Goal: Information Seeking & Learning: Check status

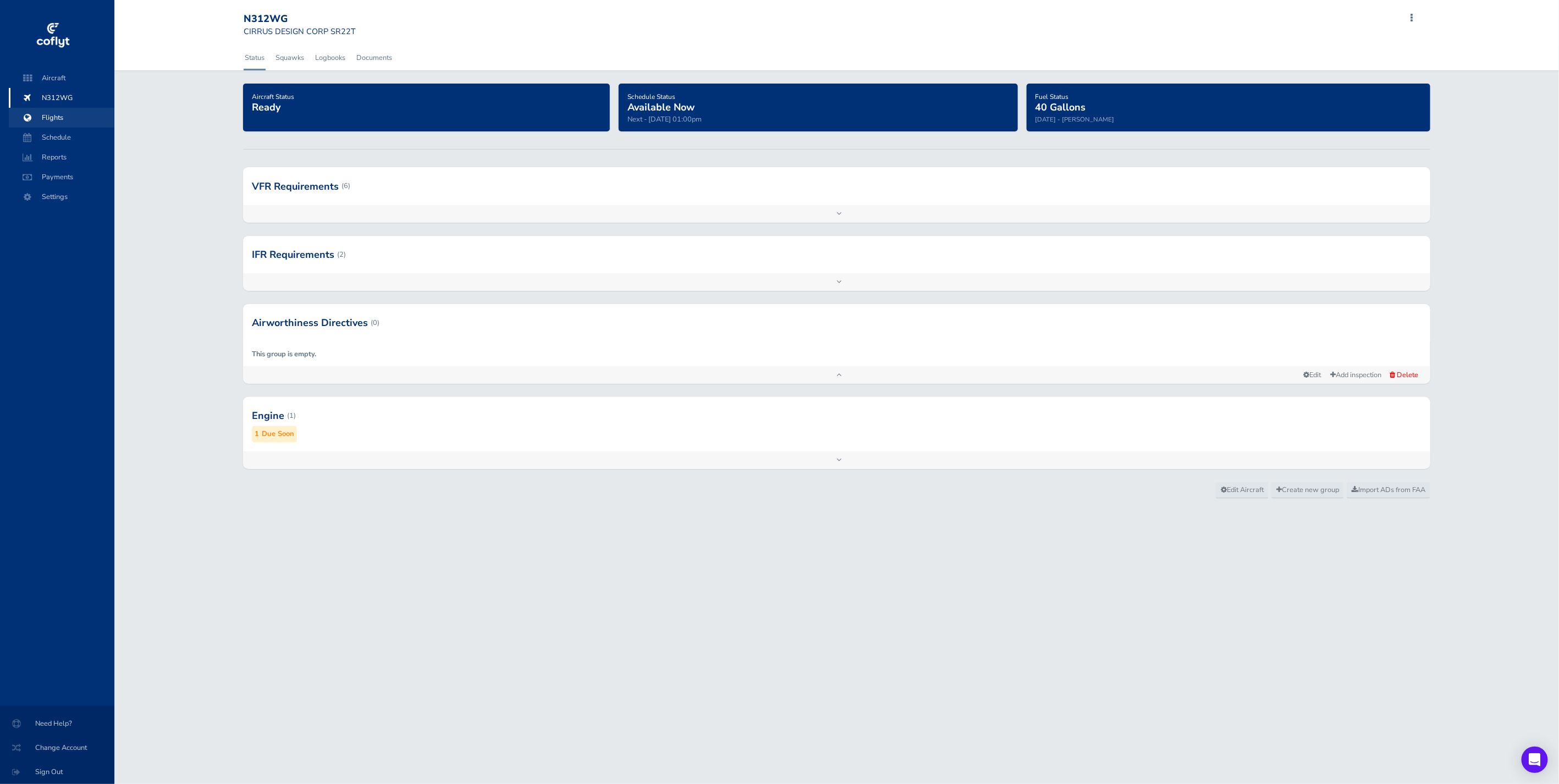
click at [64, 110] on span "Flights" at bounding box center [62, 117] width 84 height 20
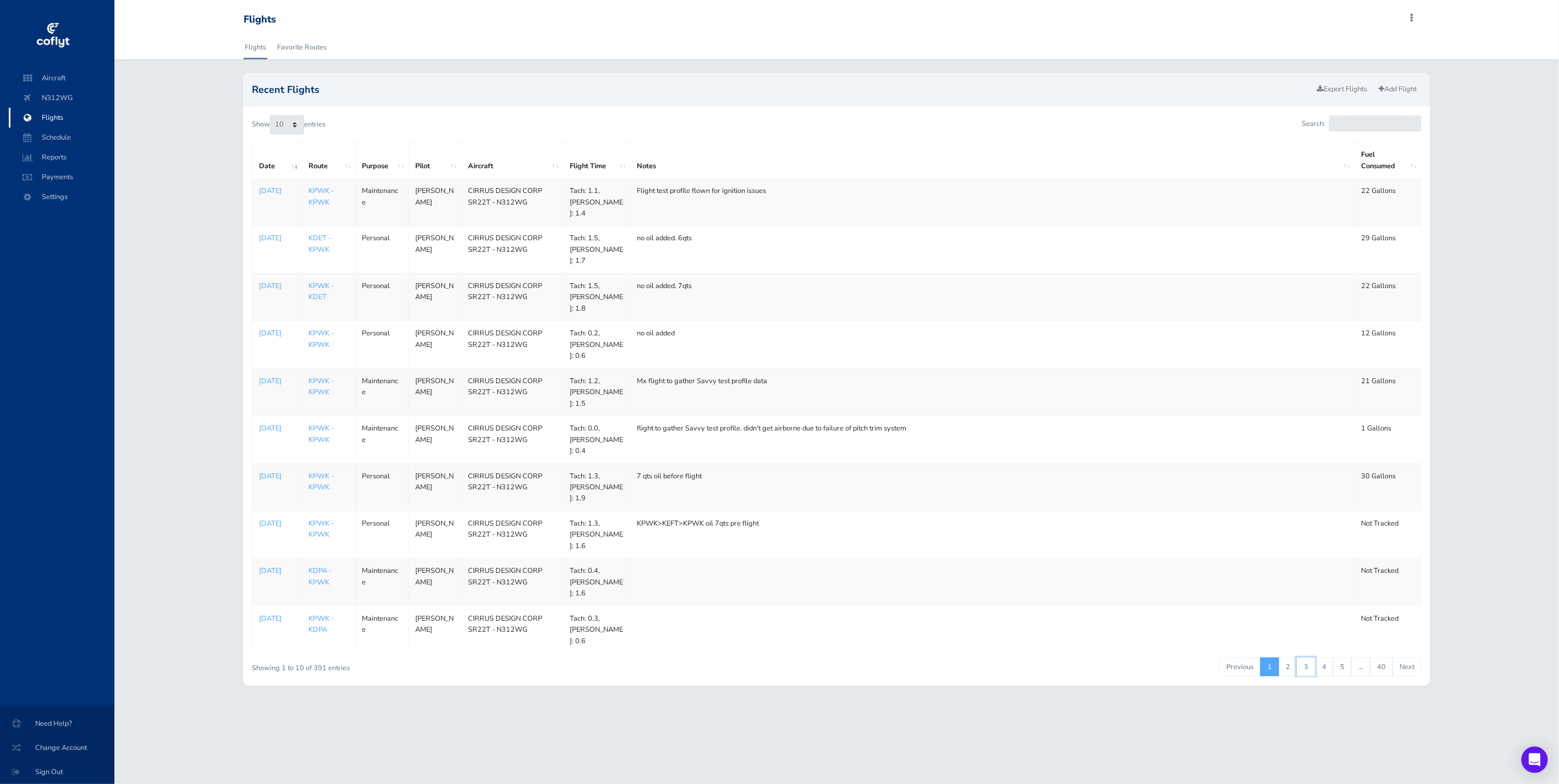
click at [1305, 658] on link "3" at bounding box center [1306, 667] width 19 height 19
click at [1330, 658] on link "4" at bounding box center [1324, 667] width 19 height 19
click at [1345, 658] on link "5" at bounding box center [1342, 667] width 19 height 19
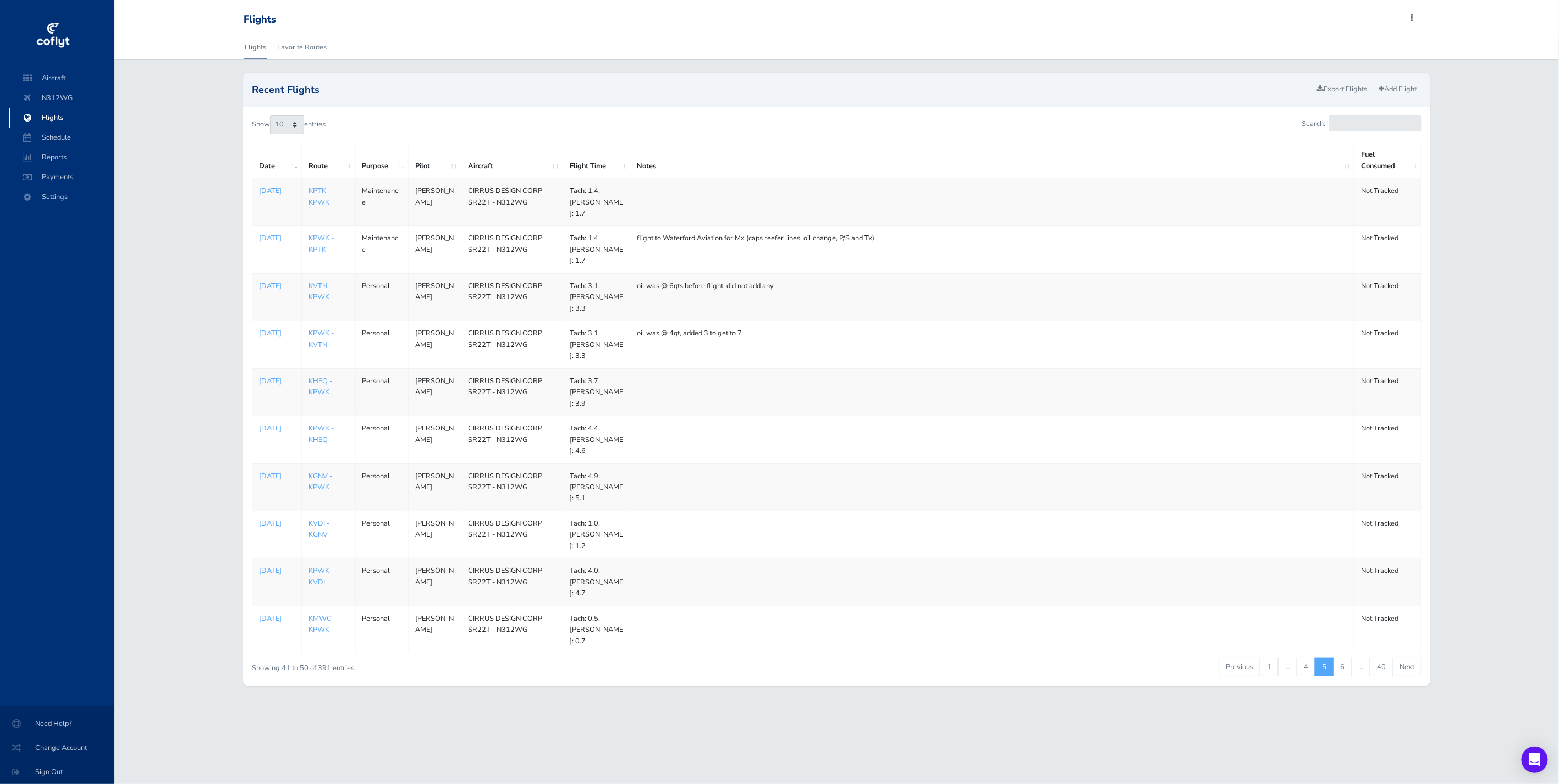
click at [1359, 658] on li "…" at bounding box center [1360, 667] width 19 height 19
click at [1342, 658] on link "6" at bounding box center [1342, 667] width 19 height 19
click at [1348, 658] on link "7" at bounding box center [1342, 667] width 19 height 19
click at [1343, 658] on link "8" at bounding box center [1342, 667] width 19 height 19
click at [1305, 658] on link "7" at bounding box center [1306, 667] width 19 height 19
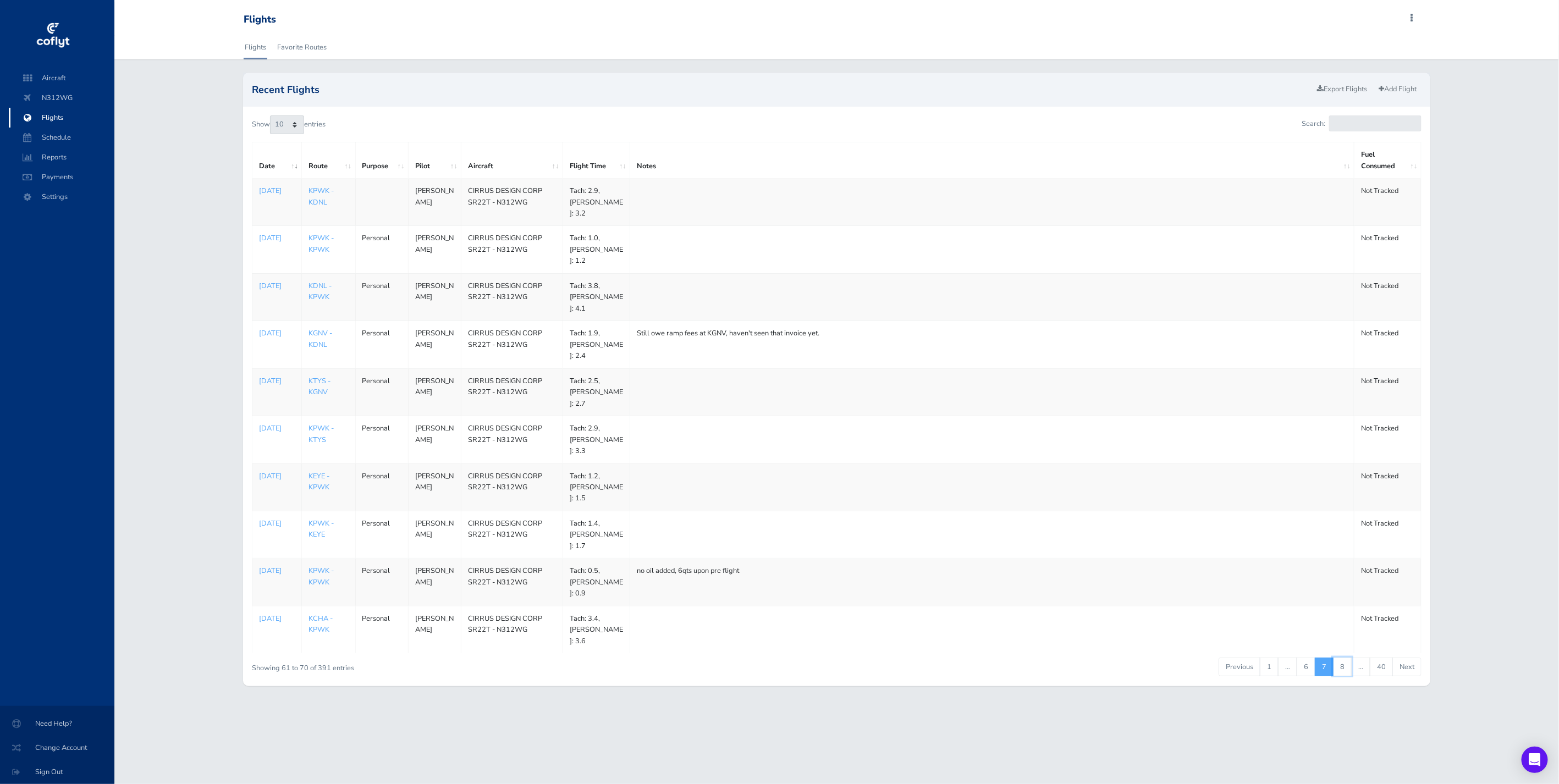
click at [1344, 658] on link "8" at bounding box center [1342, 667] width 19 height 19
click at [257, 195] on td "1710720000 Mar 18, 2024" at bounding box center [277, 202] width 50 height 47
click at [260, 195] on p "[DATE]" at bounding box center [277, 191] width 36 height 11
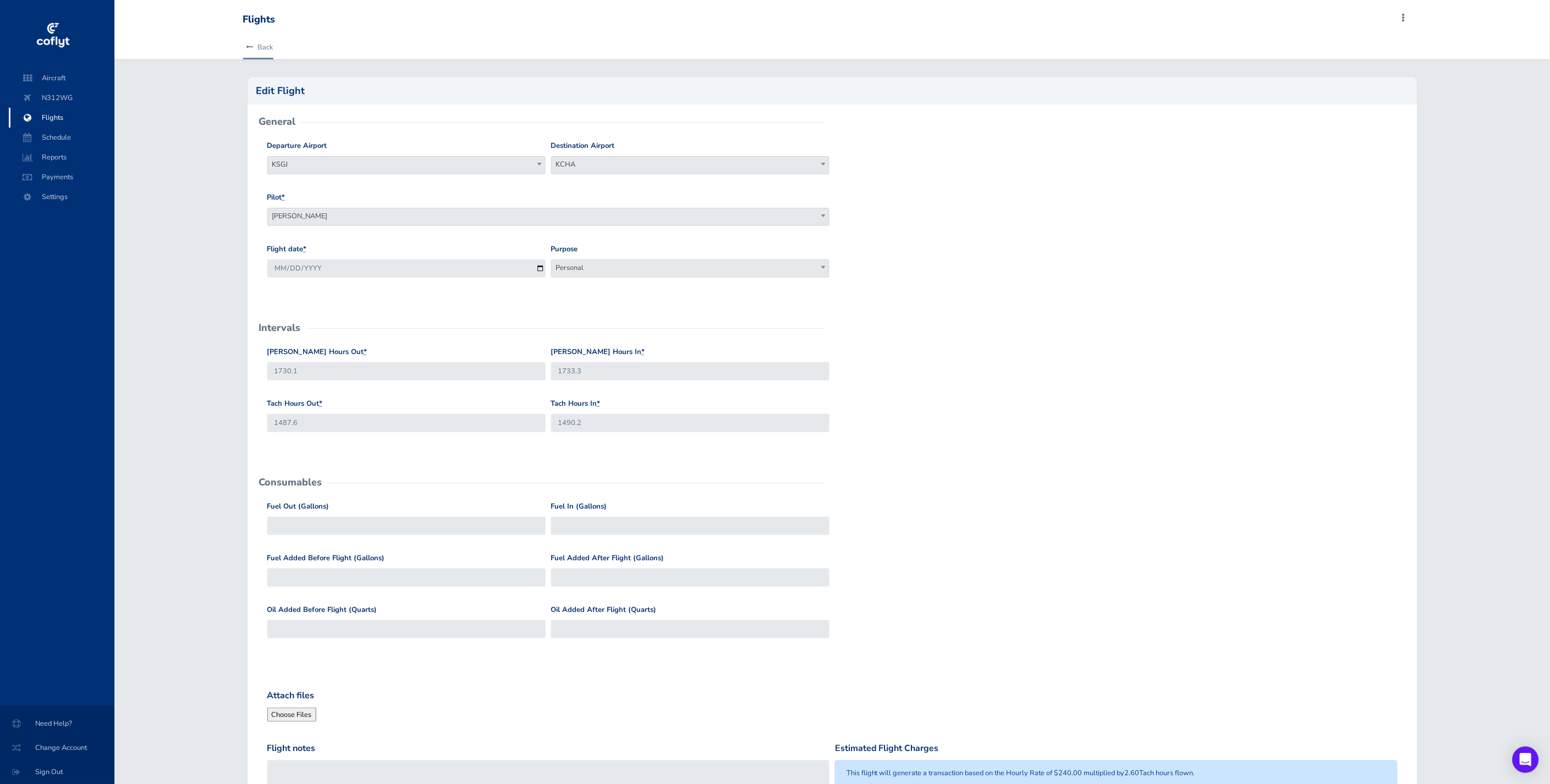
click at [254, 51] on link "Back" at bounding box center [258, 47] width 30 height 24
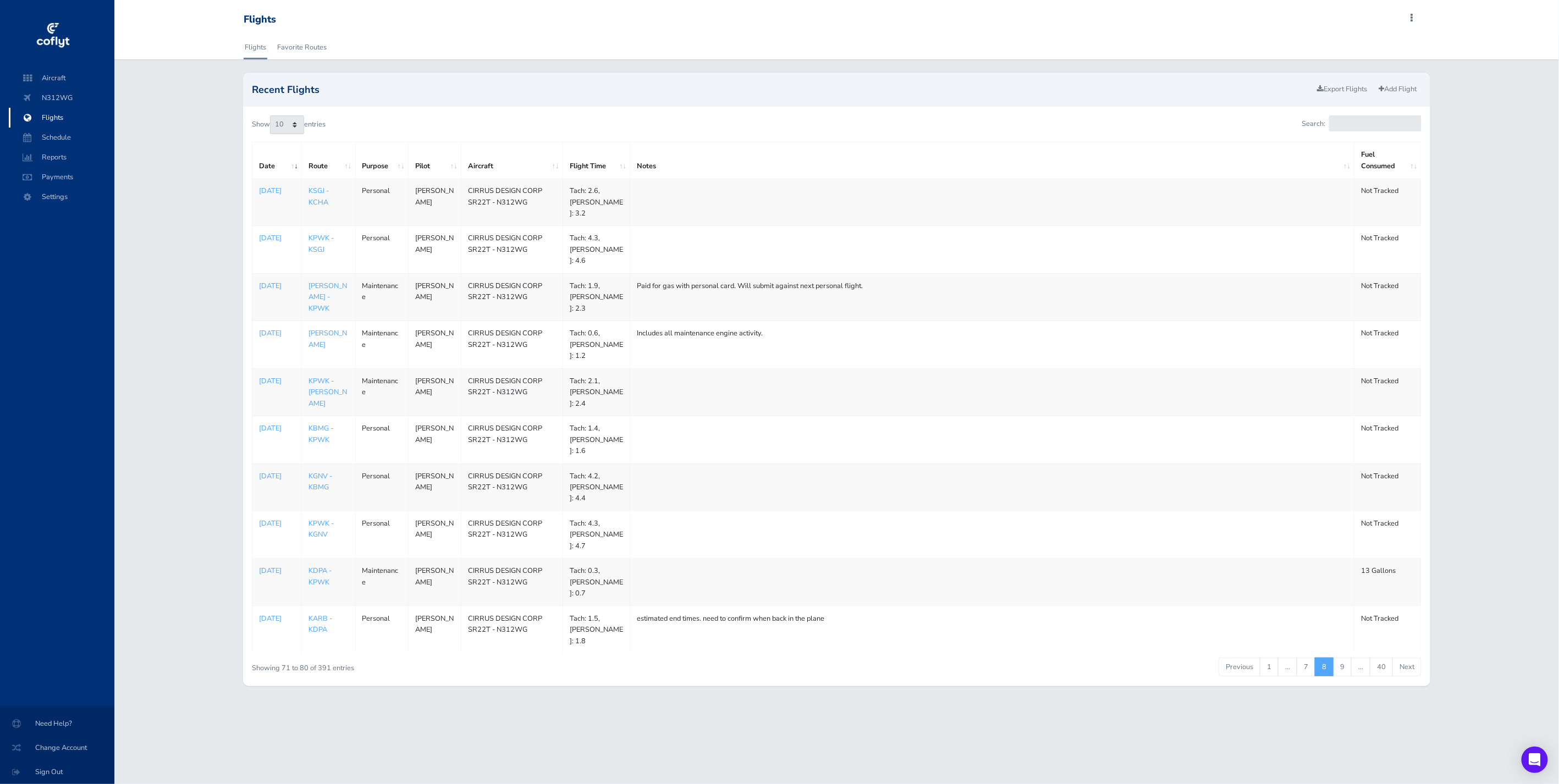
click at [684, 287] on td "Paid for gas with personal card. Will submit against next personal flight." at bounding box center [992, 297] width 724 height 47
drag, startPoint x: 646, startPoint y: 279, endPoint x: 818, endPoint y: 271, distance: 172.2
click at [818, 273] on td "Paid for gas with personal card. Will submit against next personal flight." at bounding box center [992, 297] width 724 height 47
click at [818, 273] on td "Paid for gas with personal card. Will submit against next personal flight." at bounding box center [992, 297] width 724 height 47
click at [1309, 658] on link "7" at bounding box center [1306, 667] width 19 height 19
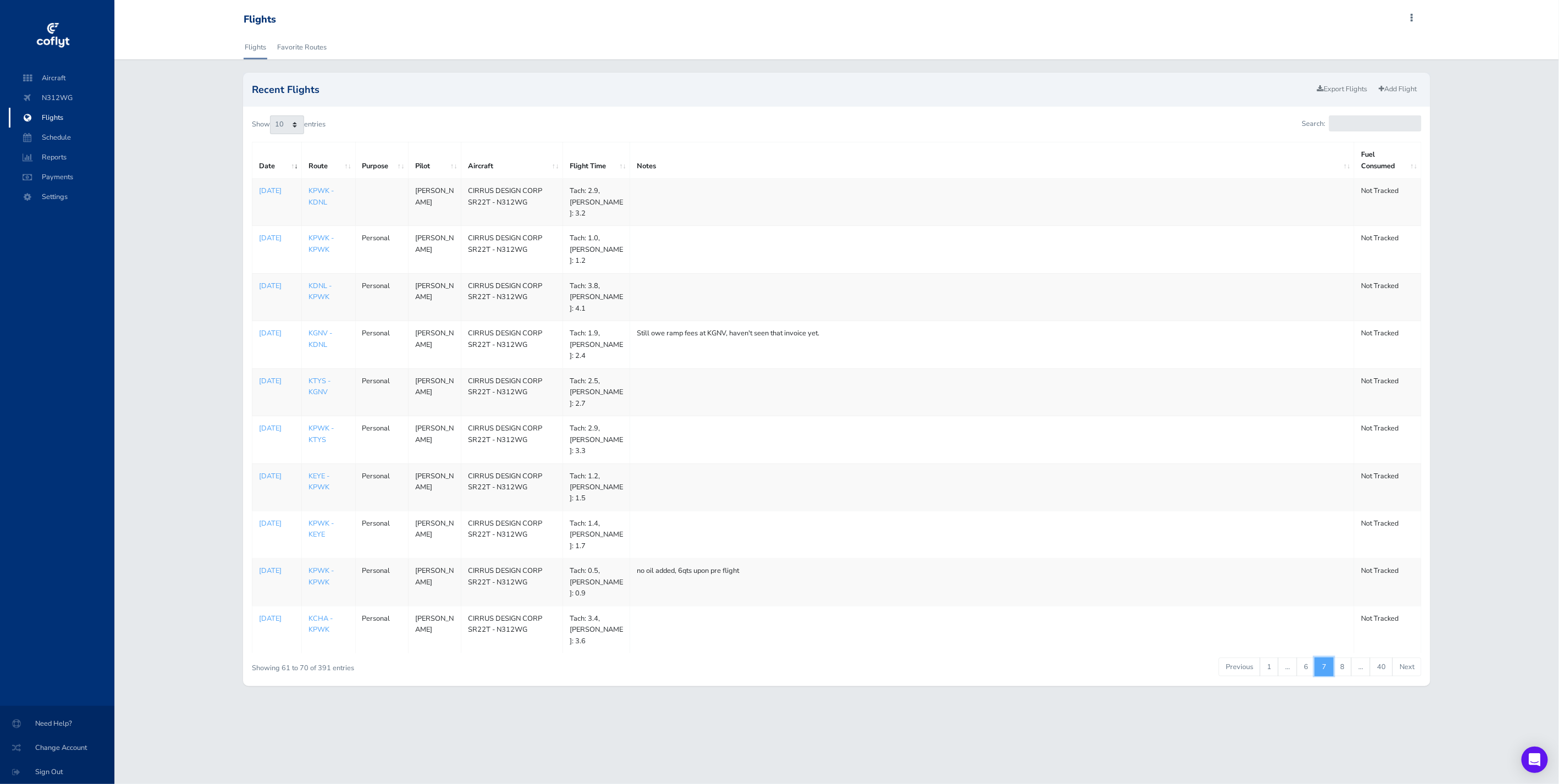
click at [1328, 658] on link "7" at bounding box center [1324, 667] width 19 height 19
click at [1325, 658] on link "7" at bounding box center [1324, 667] width 19 height 19
click at [1308, 658] on link "6" at bounding box center [1306, 667] width 19 height 19
click at [1340, 658] on link "7" at bounding box center [1342, 667] width 19 height 19
click at [1345, 658] on link "8" at bounding box center [1342, 667] width 19 height 19
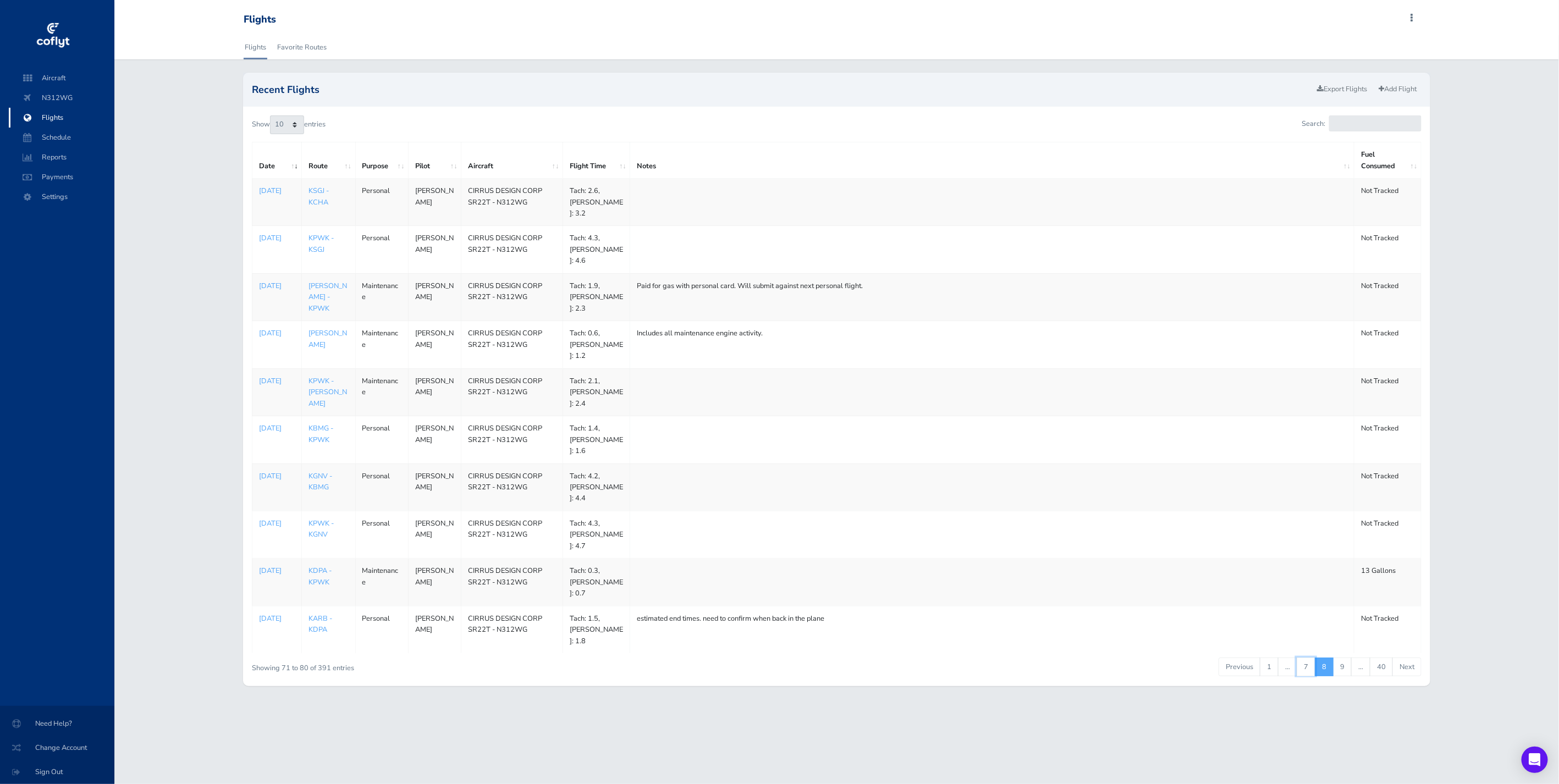
click at [1309, 658] on link "7" at bounding box center [1306, 667] width 19 height 19
click at [1347, 658] on link "8" at bounding box center [1342, 667] width 19 height 19
drag, startPoint x: 960, startPoint y: 632, endPoint x: 994, endPoint y: 631, distance: 34.0
click at [960, 656] on div "Previous 1 … 7 8 9 … 40 Next" at bounding box center [1080, 667] width 683 height 21
click at [1308, 658] on link "7" at bounding box center [1306, 667] width 19 height 19
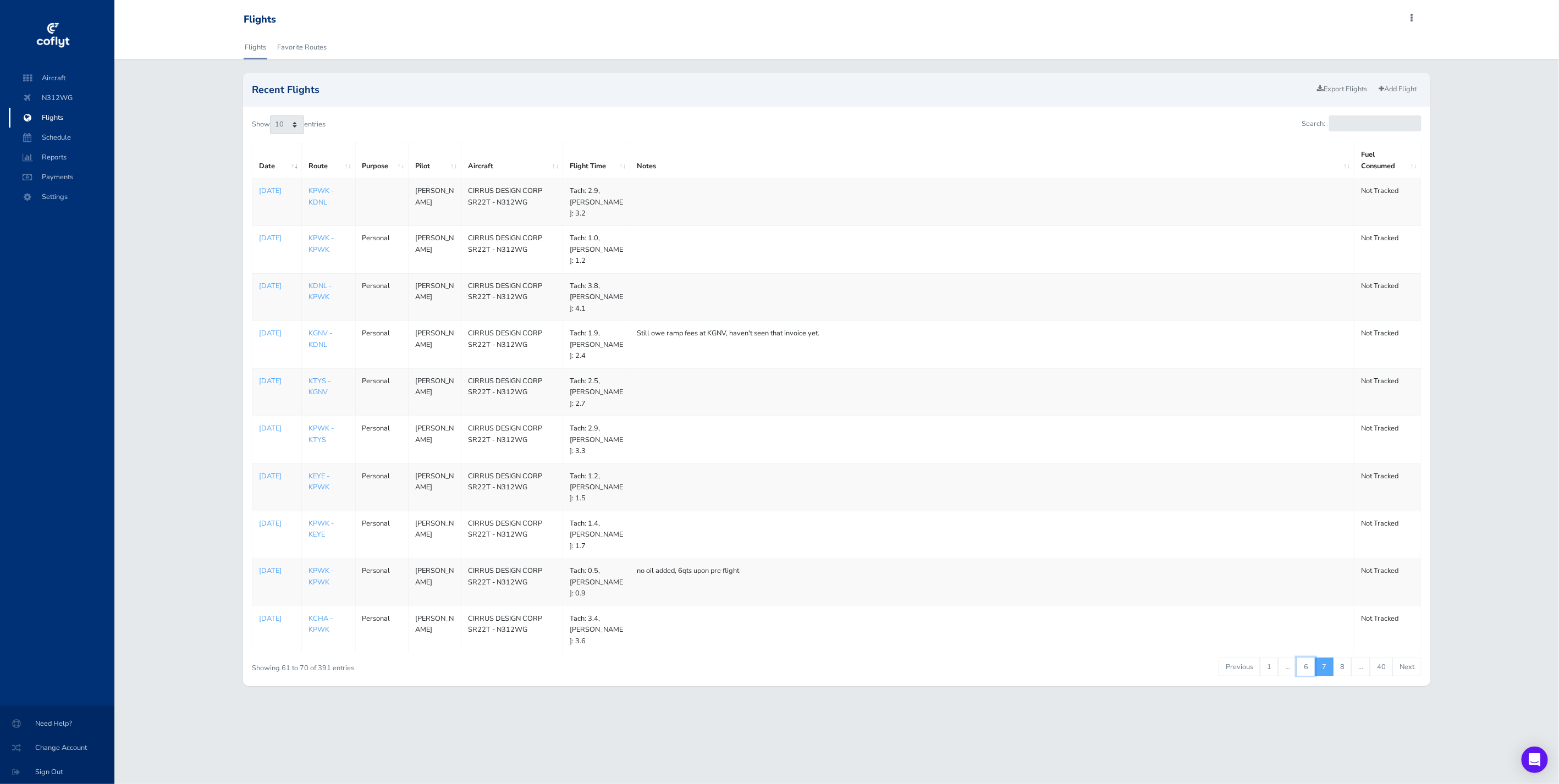
click at [1304, 658] on link "6" at bounding box center [1306, 667] width 19 height 19
click at [1350, 658] on link "7" at bounding box center [1342, 667] width 19 height 19
click at [1345, 658] on link "8" at bounding box center [1342, 667] width 19 height 19
click at [1310, 658] on link "7" at bounding box center [1306, 667] width 19 height 19
